Goal: Task Accomplishment & Management: Manage account settings

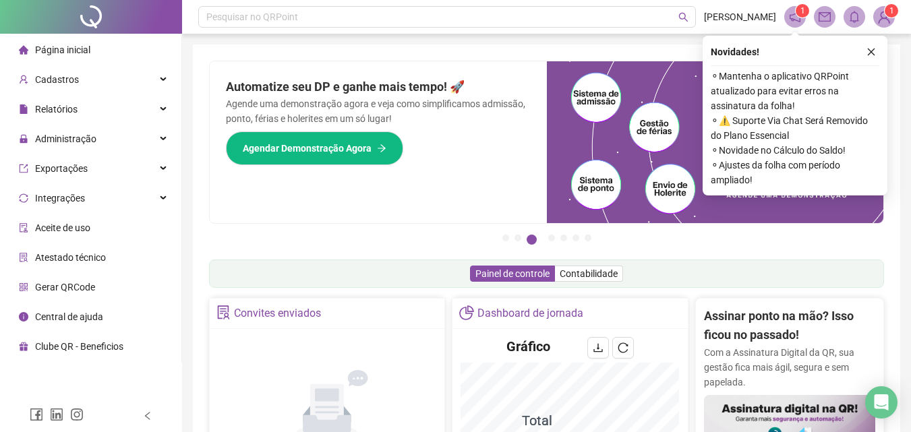
click at [870, 50] on icon "close" at bounding box center [870, 51] width 9 height 9
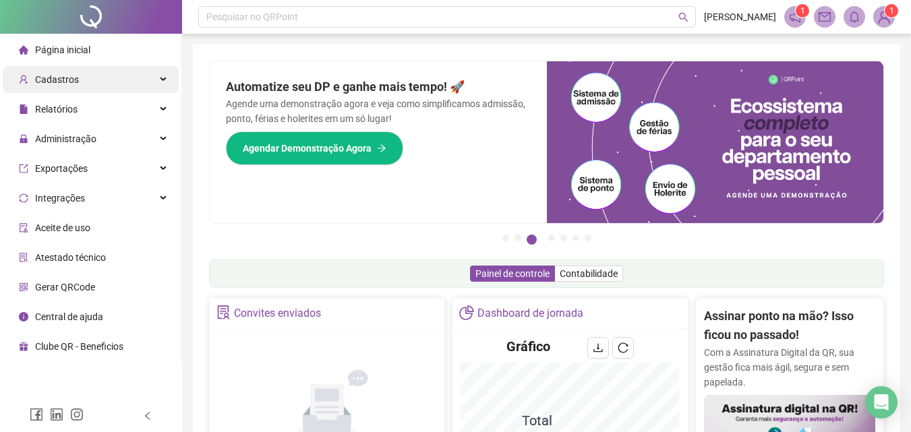
click at [169, 77] on div "Cadastros" at bounding box center [91, 79] width 176 height 27
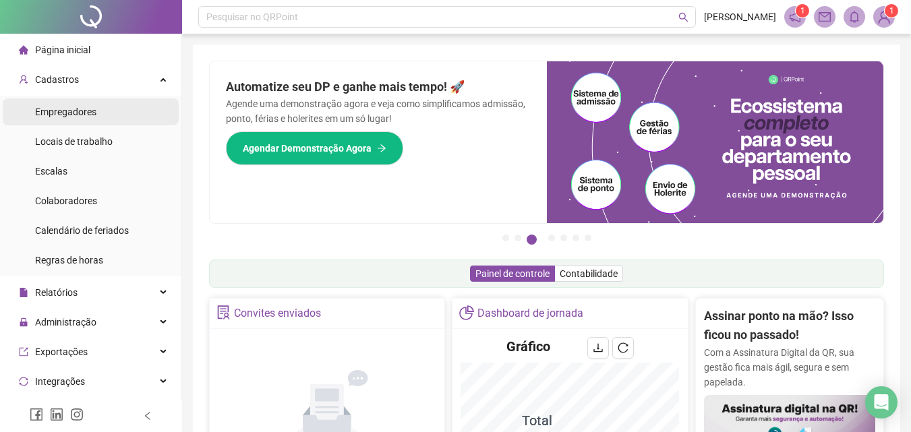
click at [82, 115] on span "Empregadores" at bounding box center [65, 112] width 61 height 11
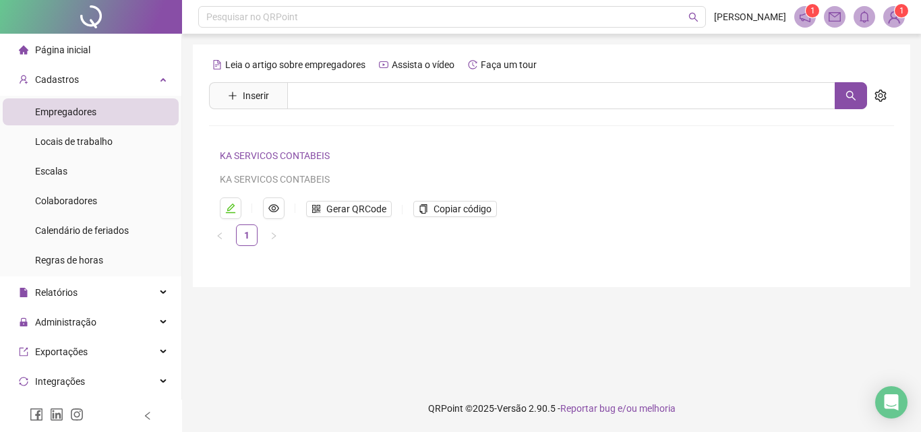
click at [266, 154] on link "KA SERVICOS CONTABEIS" at bounding box center [275, 155] width 110 height 11
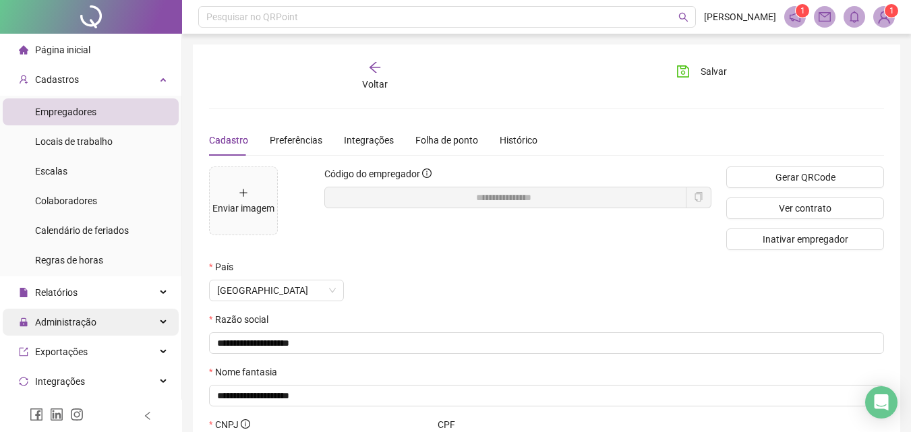
click at [149, 321] on div "Administração" at bounding box center [91, 322] width 176 height 27
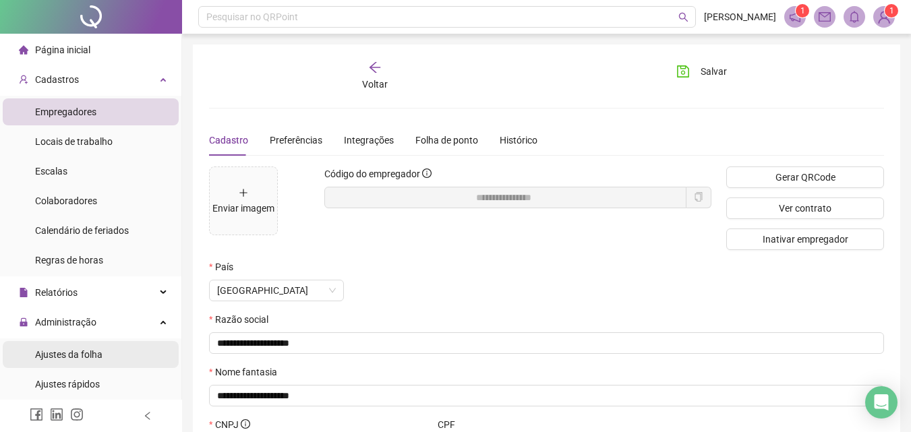
scroll to position [135, 0]
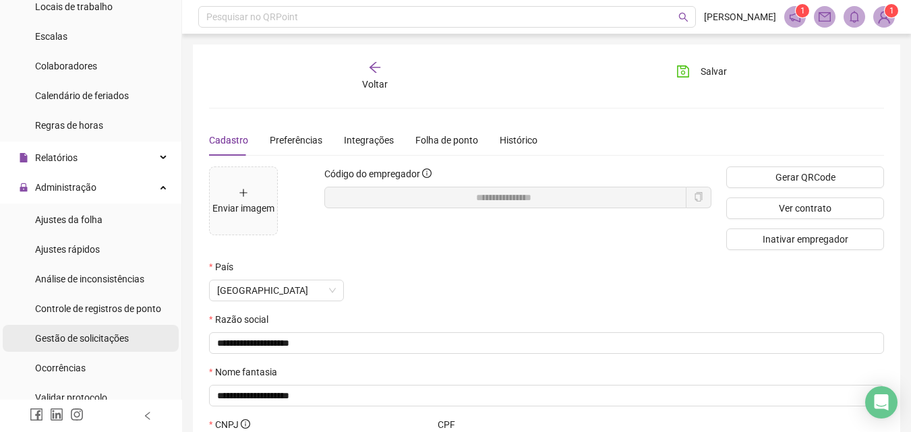
click at [95, 338] on span "Gestão de solicitações" at bounding box center [82, 338] width 94 height 11
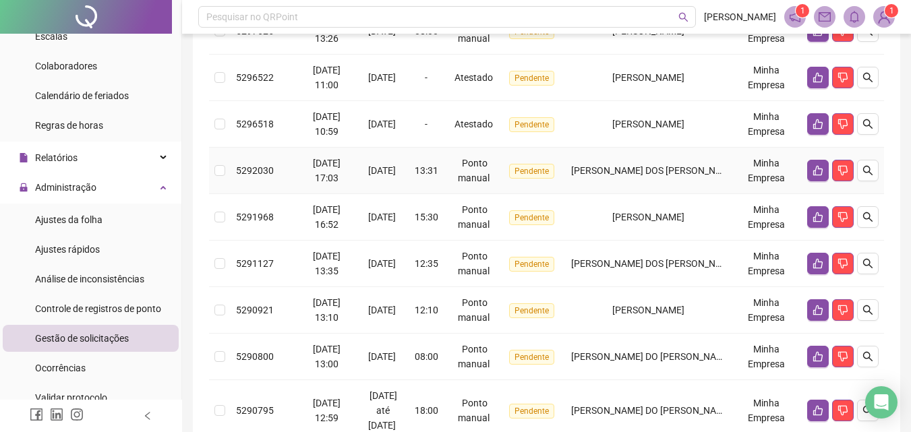
scroll to position [391, 0]
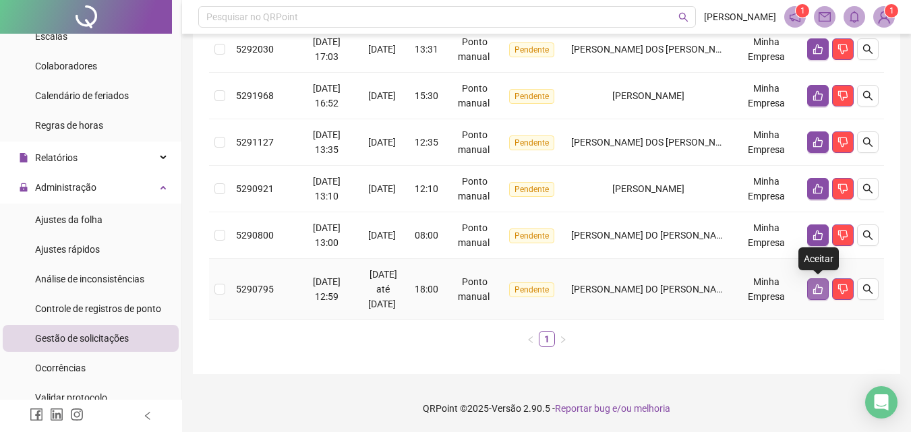
click at [821, 293] on icon "like" at bounding box center [817, 290] width 9 height 10
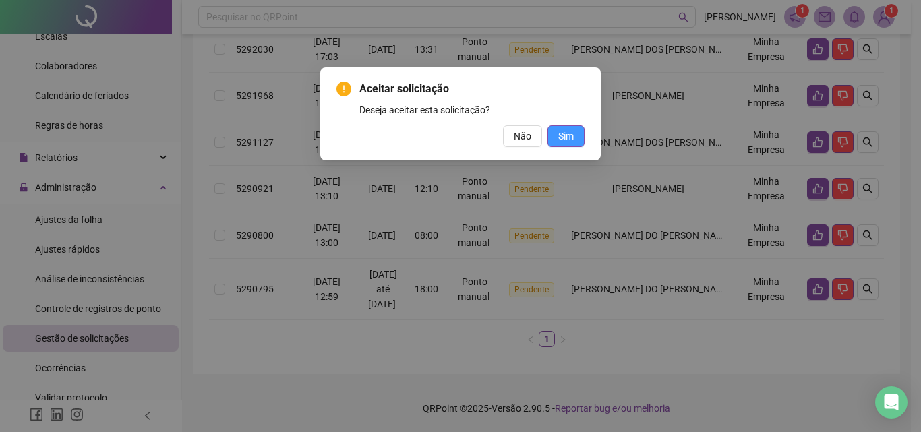
click at [567, 133] on span "Sim" at bounding box center [566, 136] width 16 height 15
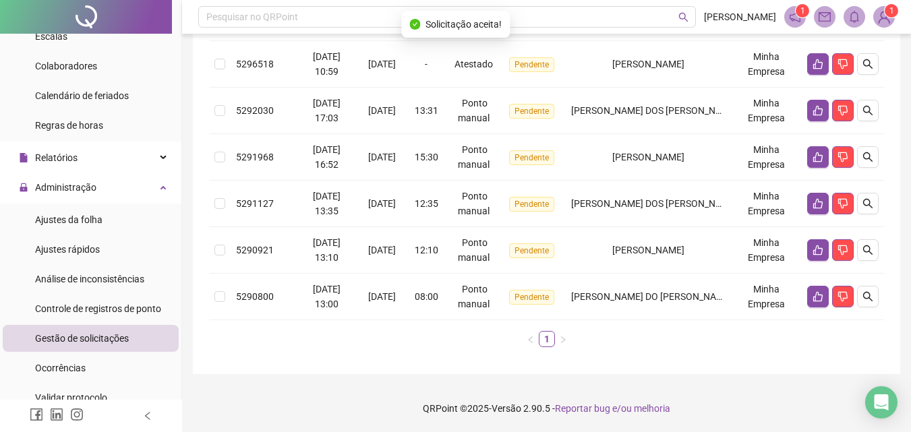
scroll to position [330, 0]
click at [816, 297] on icon "like" at bounding box center [817, 296] width 11 height 11
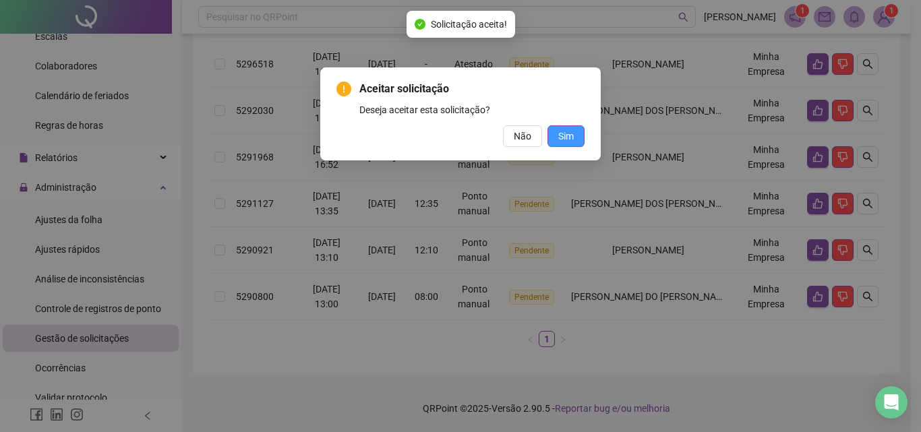
click at [576, 134] on button "Sim" at bounding box center [566, 136] width 37 height 22
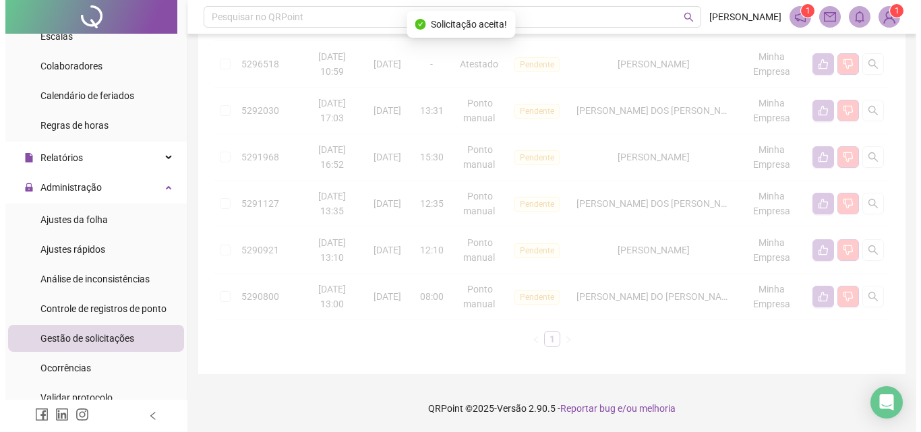
scroll to position [283, 0]
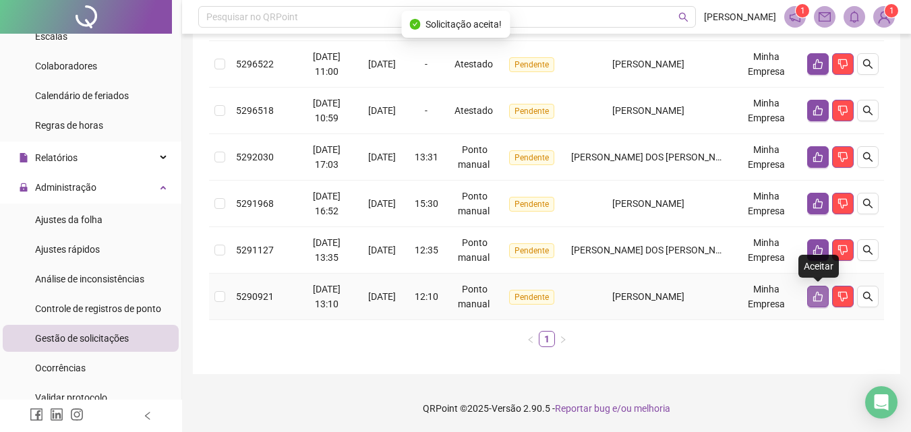
click at [812, 291] on icon "like" at bounding box center [817, 296] width 11 height 11
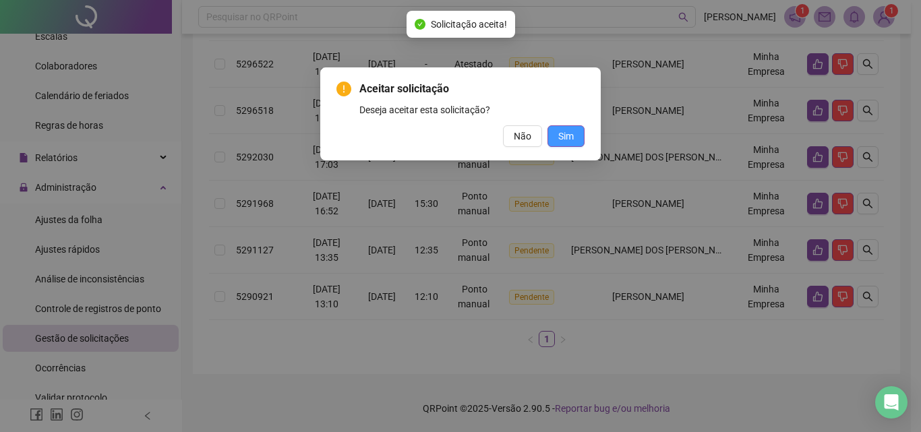
click at [563, 140] on span "Sim" at bounding box center [566, 136] width 16 height 15
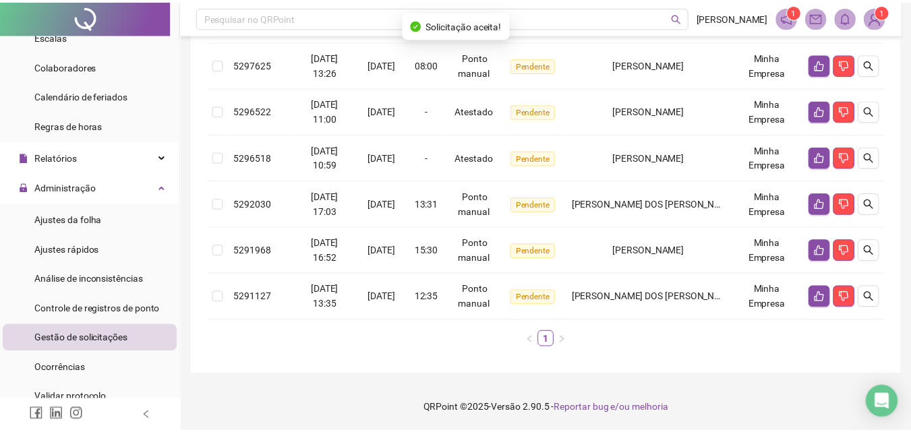
scroll to position [237, 0]
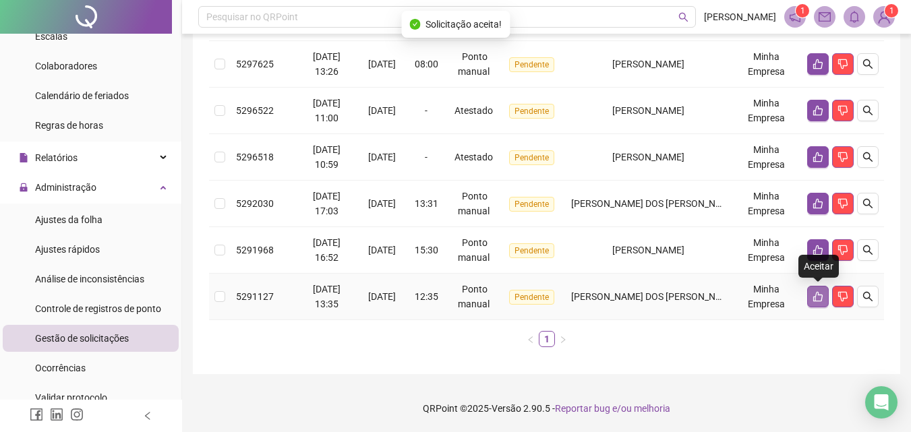
click at [816, 293] on icon "like" at bounding box center [817, 296] width 11 height 11
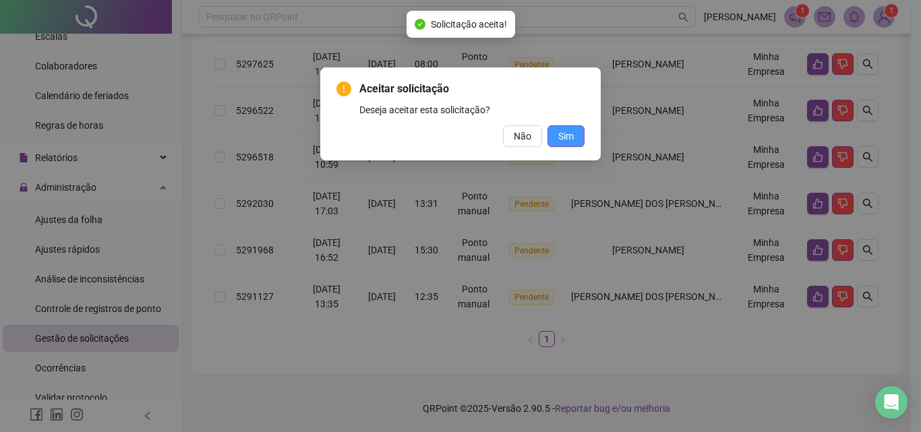
click at [567, 138] on span "Sim" at bounding box center [566, 136] width 16 height 15
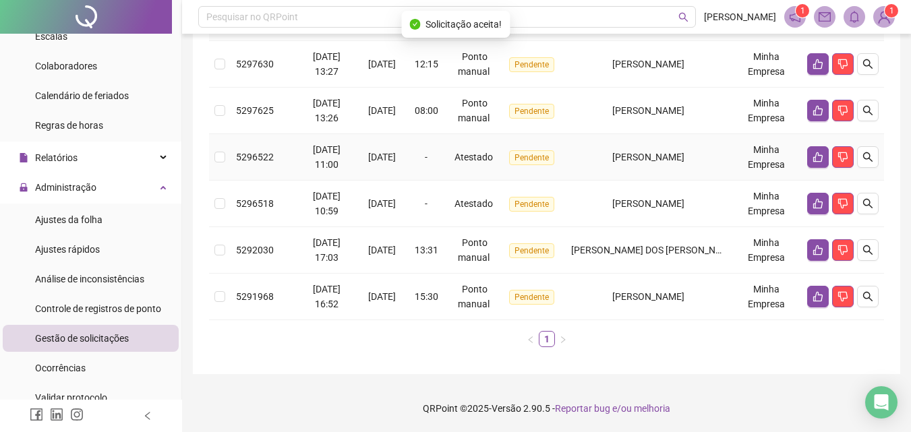
scroll to position [190, 0]
click at [815, 293] on icon "like" at bounding box center [817, 296] width 11 height 11
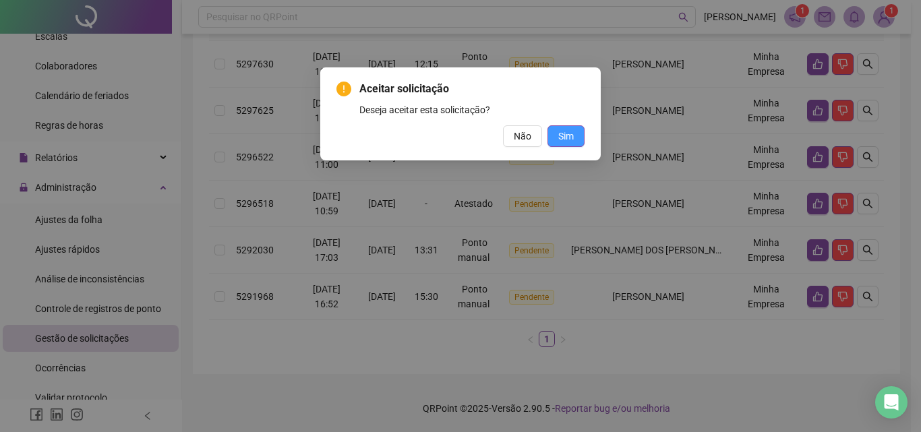
click at [566, 138] on span "Sim" at bounding box center [566, 136] width 16 height 15
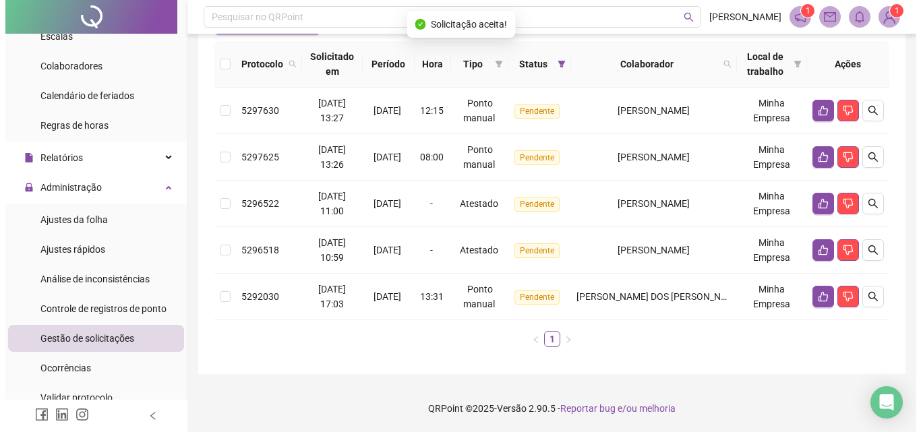
scroll to position [144, 0]
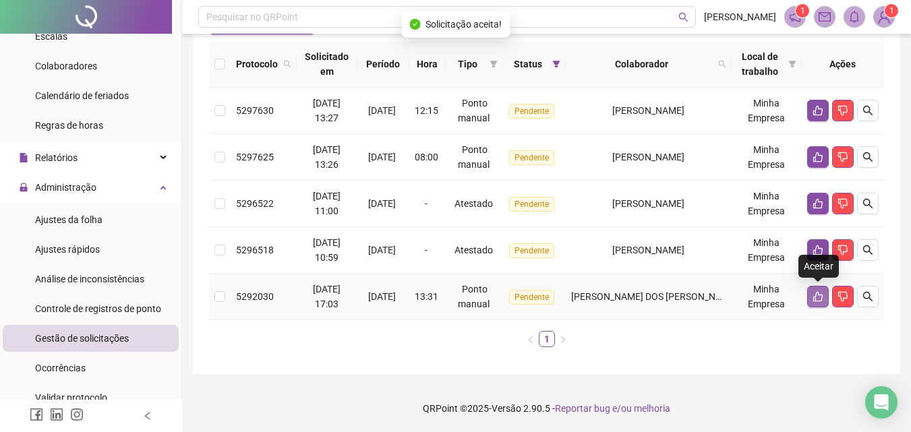
click at [816, 297] on icon "like" at bounding box center [817, 296] width 11 height 11
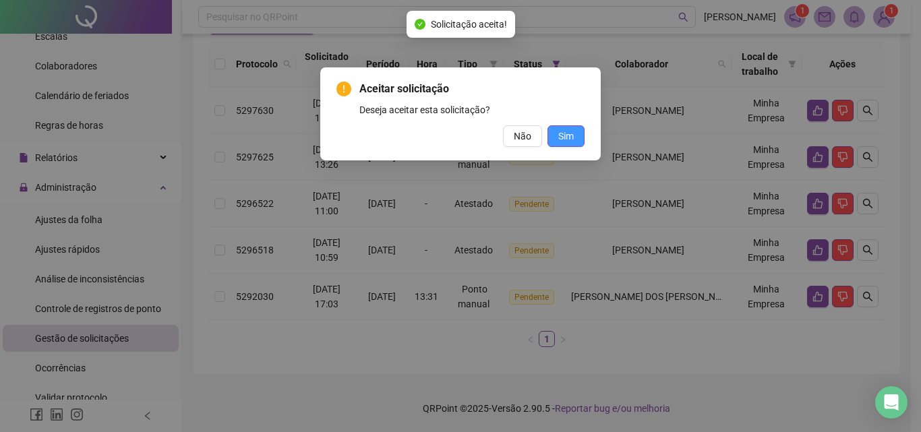
click at [576, 136] on button "Sim" at bounding box center [566, 136] width 37 height 22
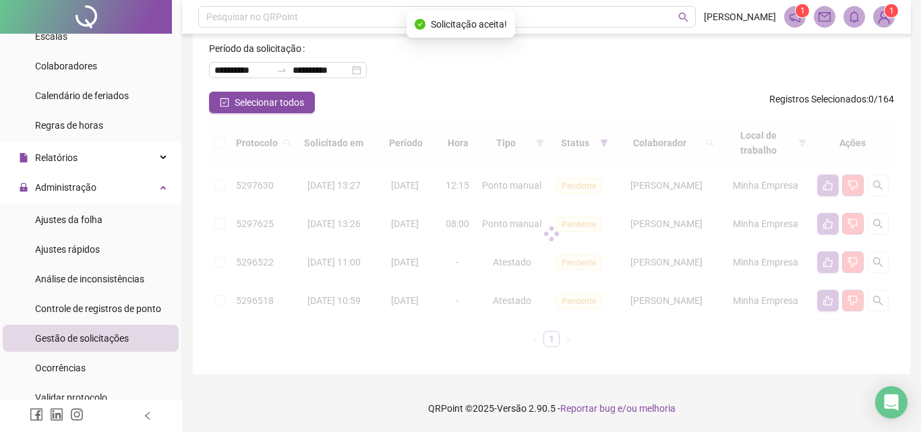
scroll to position [97, 0]
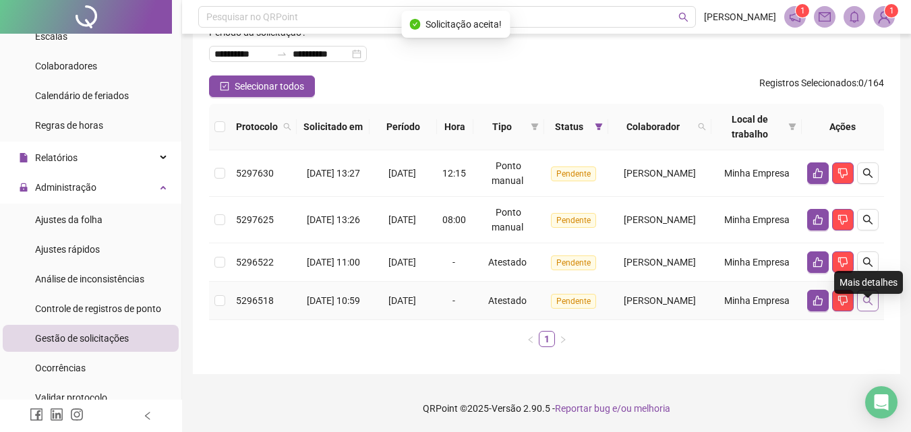
click at [865, 296] on icon "search" at bounding box center [867, 300] width 11 height 11
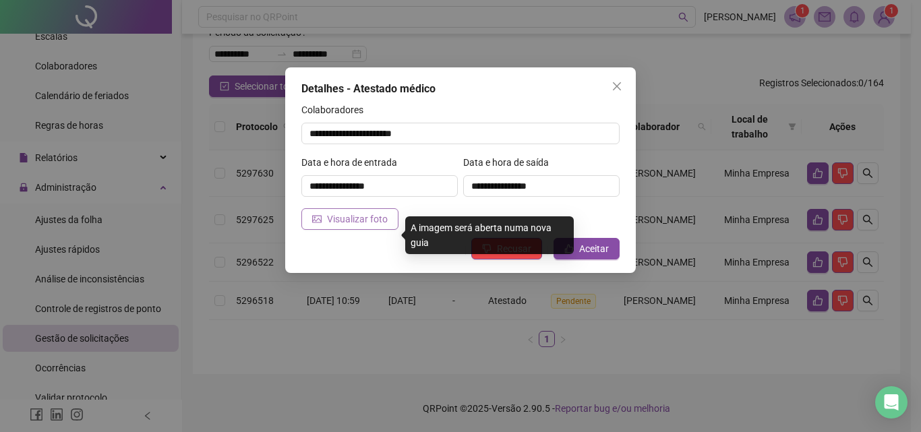
click at [351, 218] on span "Visualizar foto" at bounding box center [357, 219] width 61 height 15
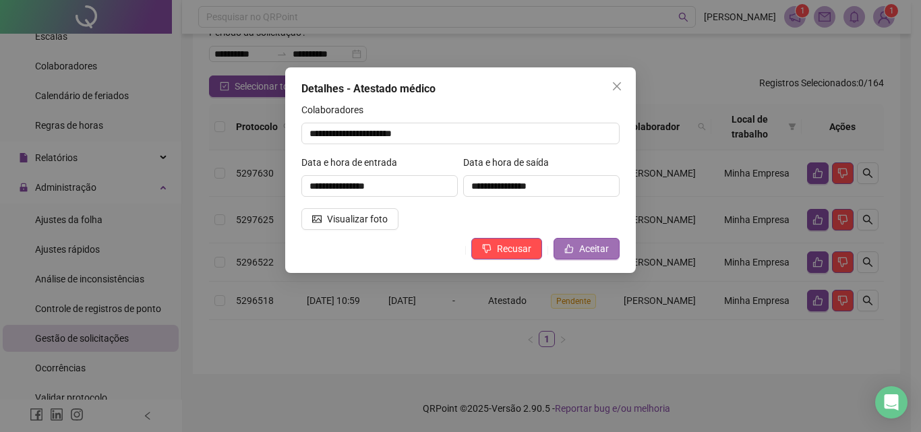
click at [599, 248] on span "Aceitar" at bounding box center [594, 248] width 30 height 15
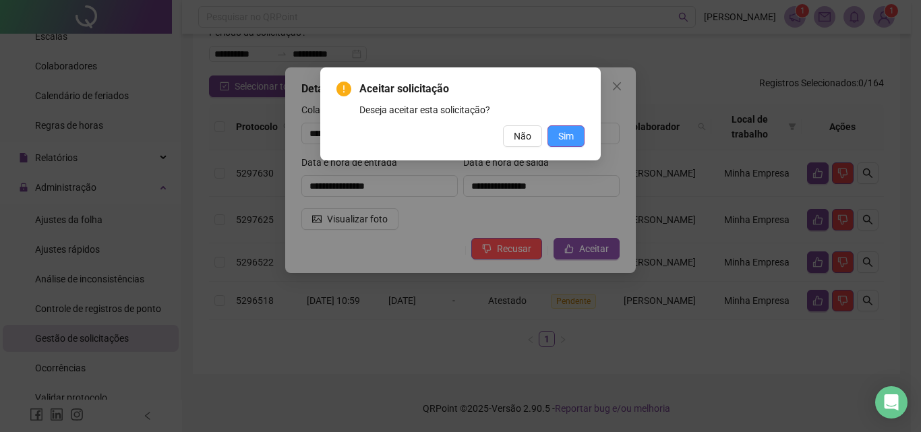
click at [570, 136] on span "Sim" at bounding box center [566, 136] width 16 height 15
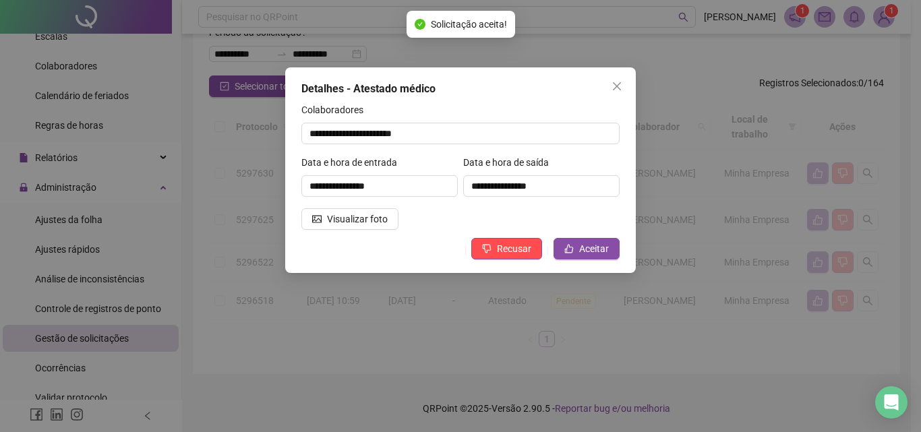
scroll to position [51, 0]
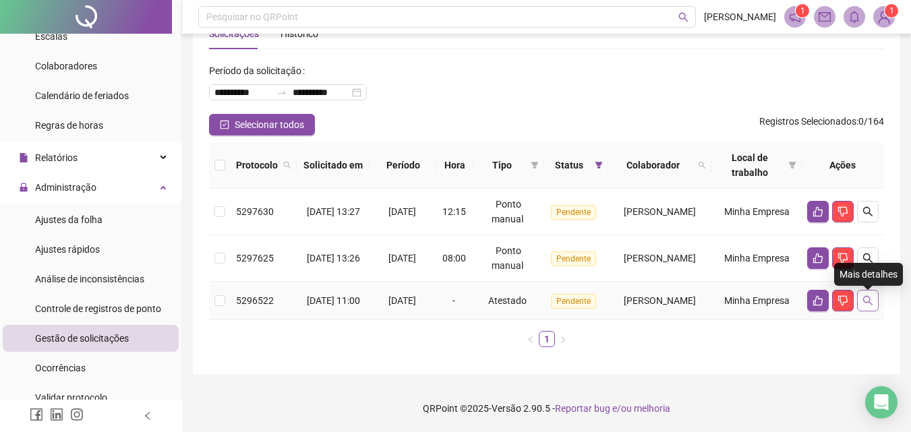
click at [866, 295] on icon "search" at bounding box center [867, 300] width 11 height 11
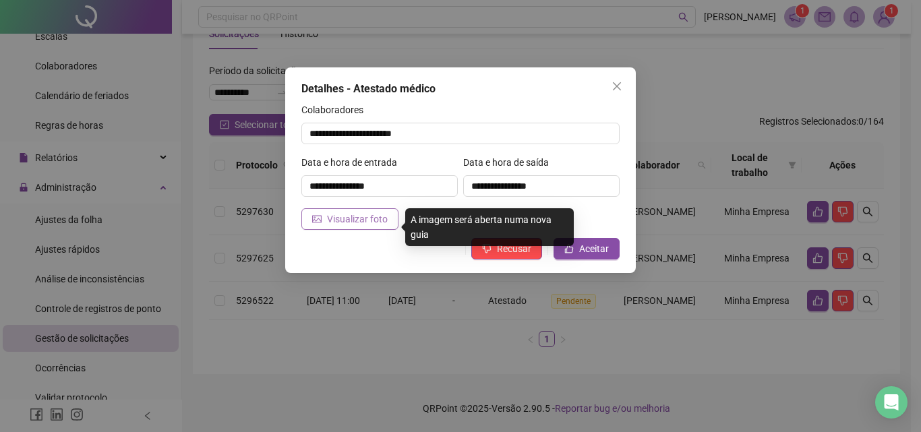
click at [358, 216] on span "Visualizar foto" at bounding box center [357, 219] width 61 height 15
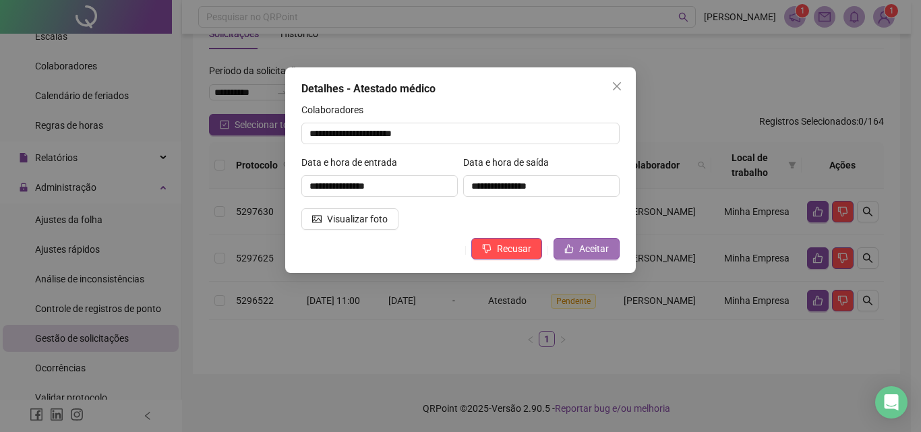
click at [585, 252] on span "Aceitar" at bounding box center [594, 248] width 30 height 15
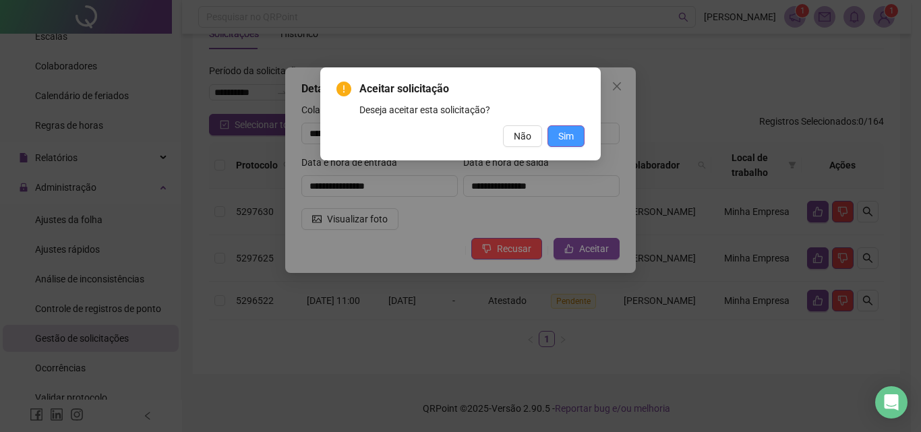
click at [562, 132] on span "Sim" at bounding box center [566, 136] width 16 height 15
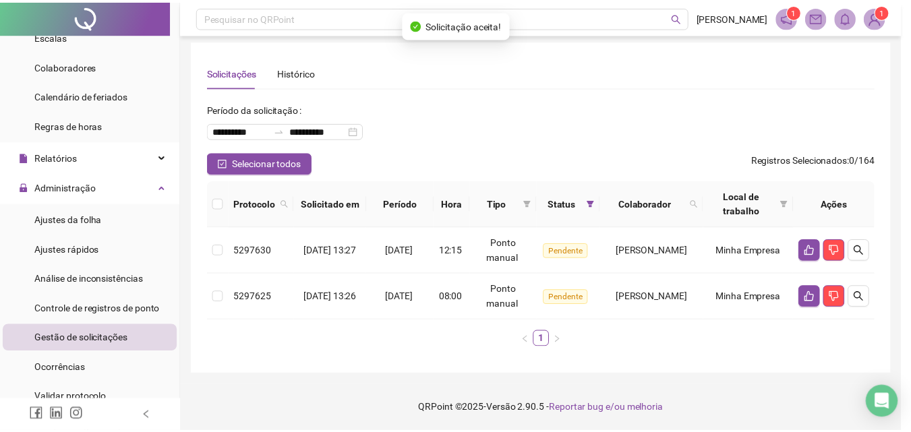
scroll to position [4, 0]
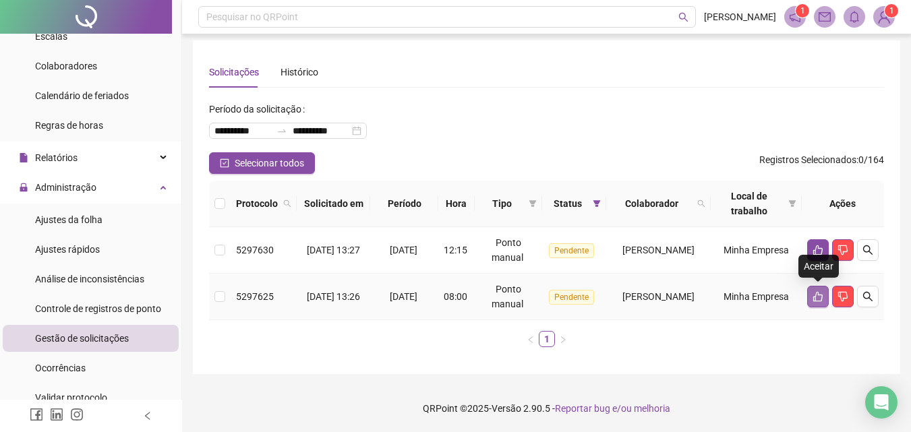
click at [815, 298] on icon "like" at bounding box center [817, 297] width 9 height 10
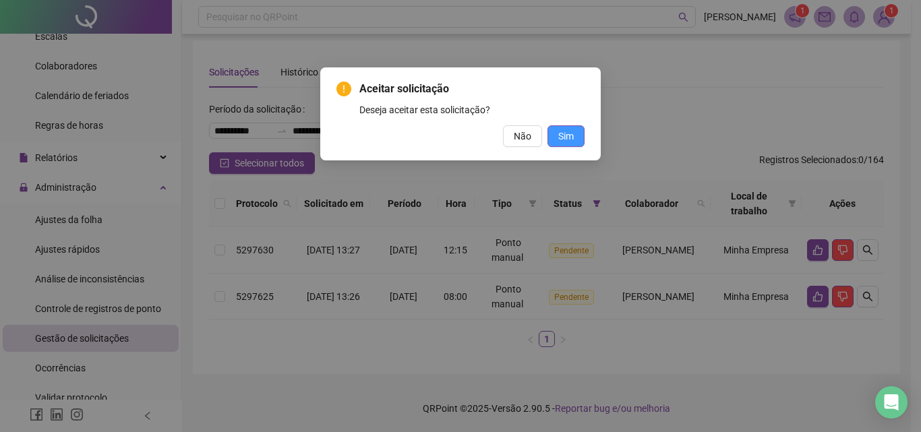
click at [572, 136] on span "Sim" at bounding box center [566, 136] width 16 height 15
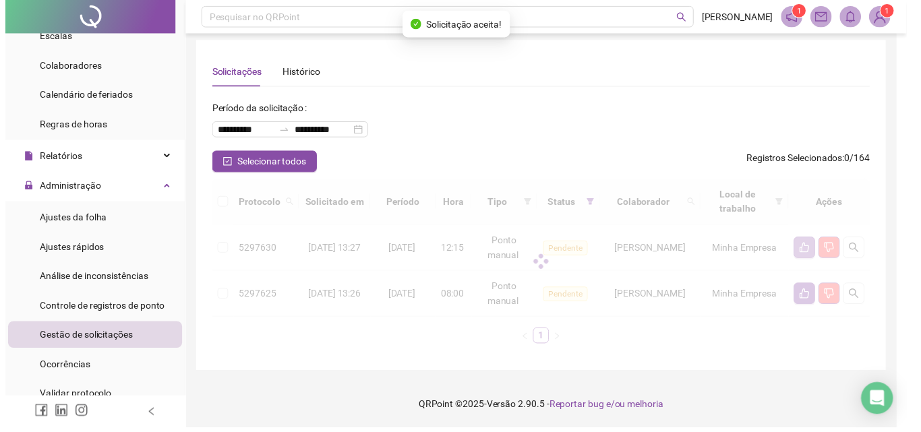
scroll to position [0, 0]
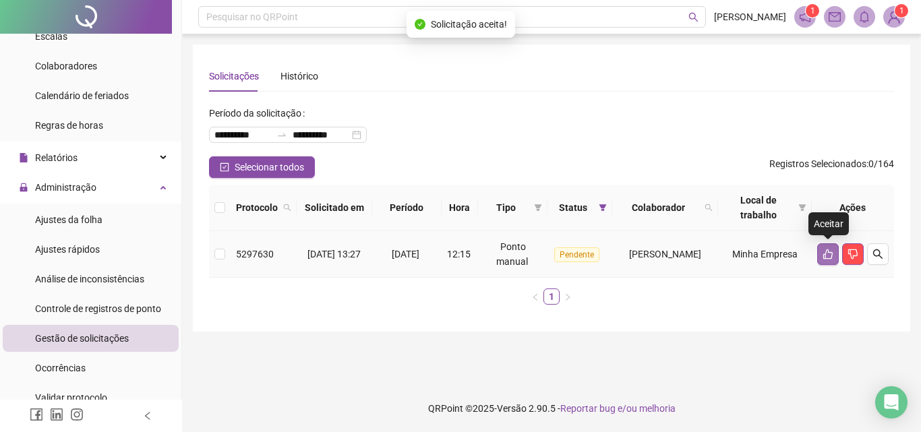
click at [825, 256] on icon "like" at bounding box center [827, 254] width 9 height 10
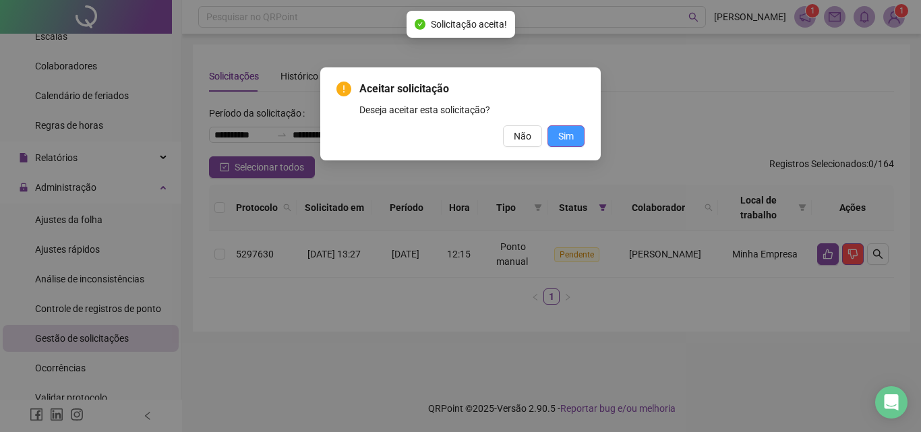
click at [580, 140] on button "Sim" at bounding box center [566, 136] width 37 height 22
